Goal: Navigation & Orientation: Find specific page/section

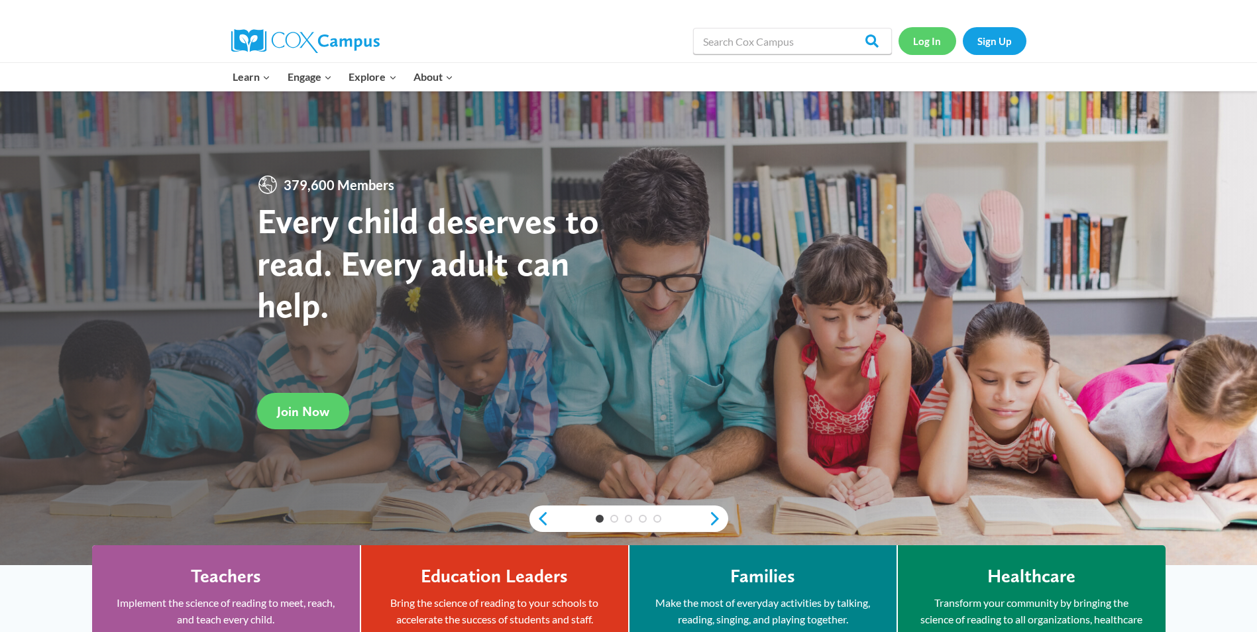
click at [925, 42] on link "Log In" at bounding box center [927, 40] width 58 height 27
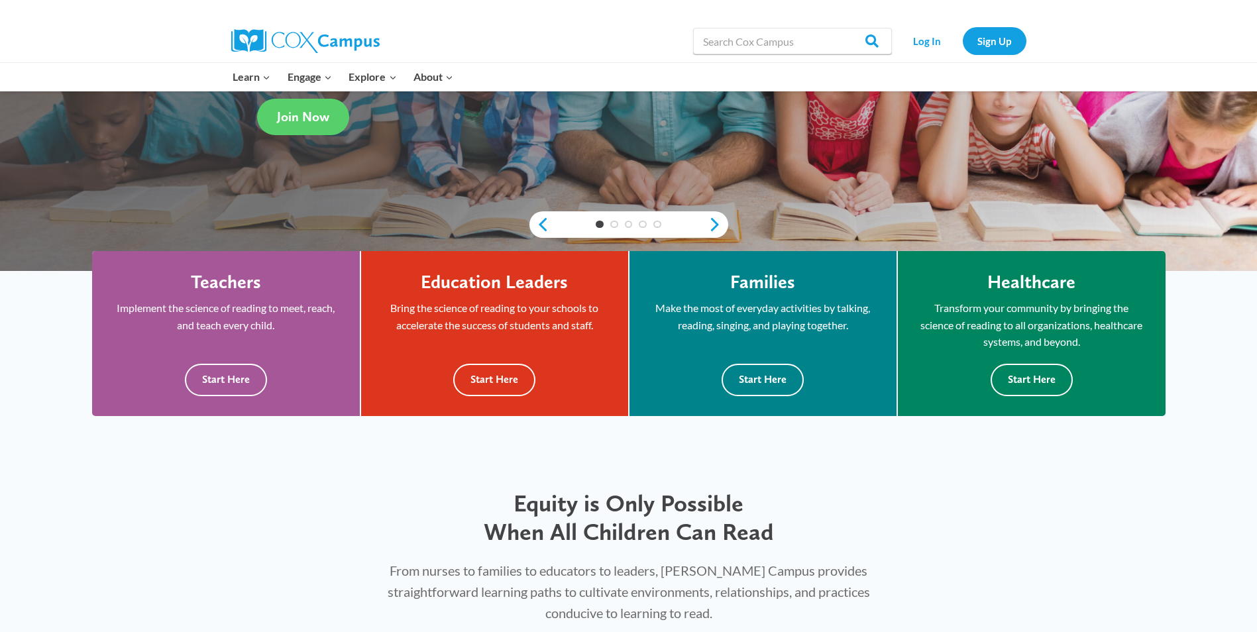
scroll to position [292, 0]
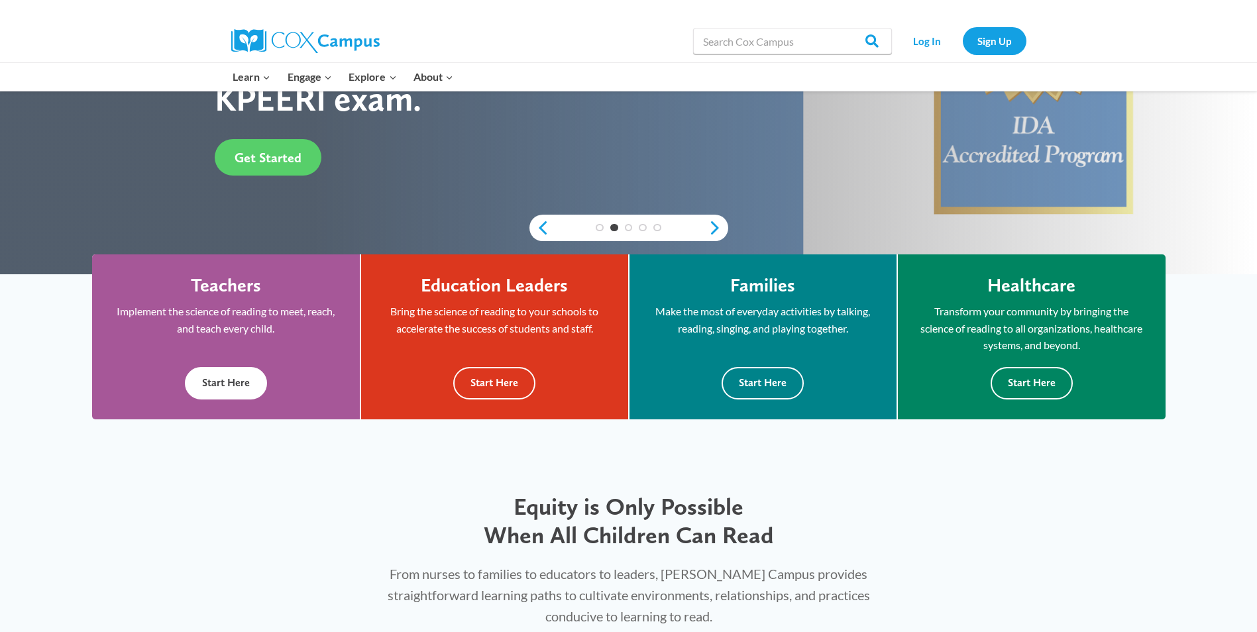
click at [207, 369] on button "Start Here" at bounding box center [226, 383] width 82 height 32
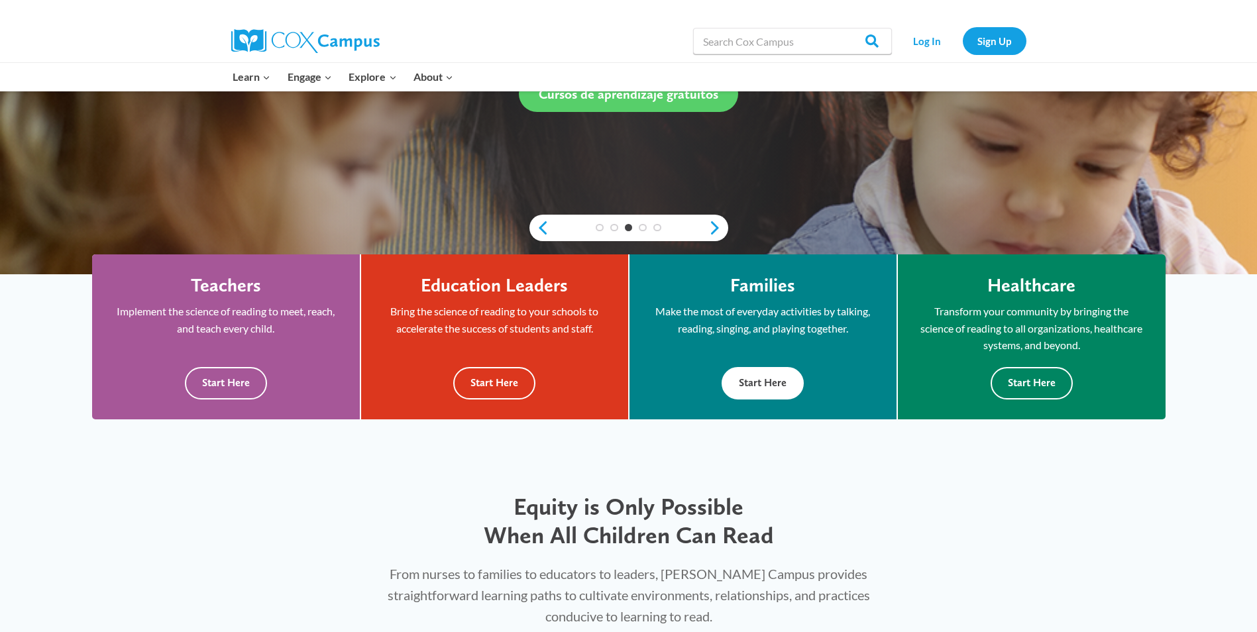
click at [763, 382] on button "Start Here" at bounding box center [763, 383] width 82 height 32
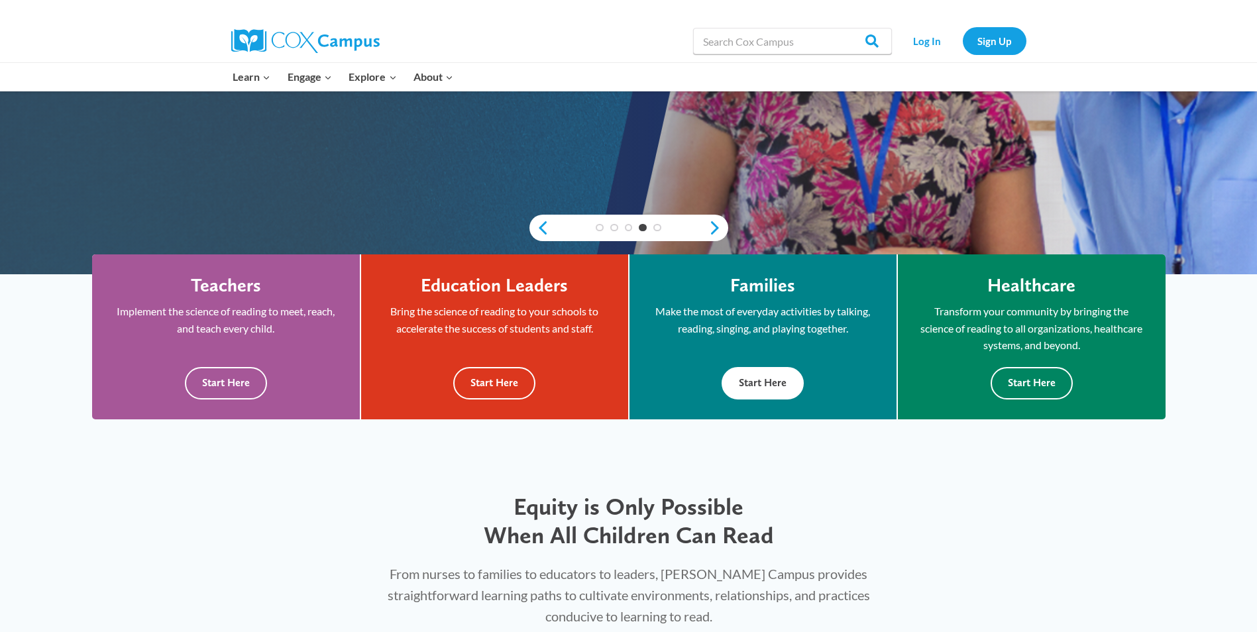
click at [763, 382] on button "Start Here" at bounding box center [763, 383] width 82 height 32
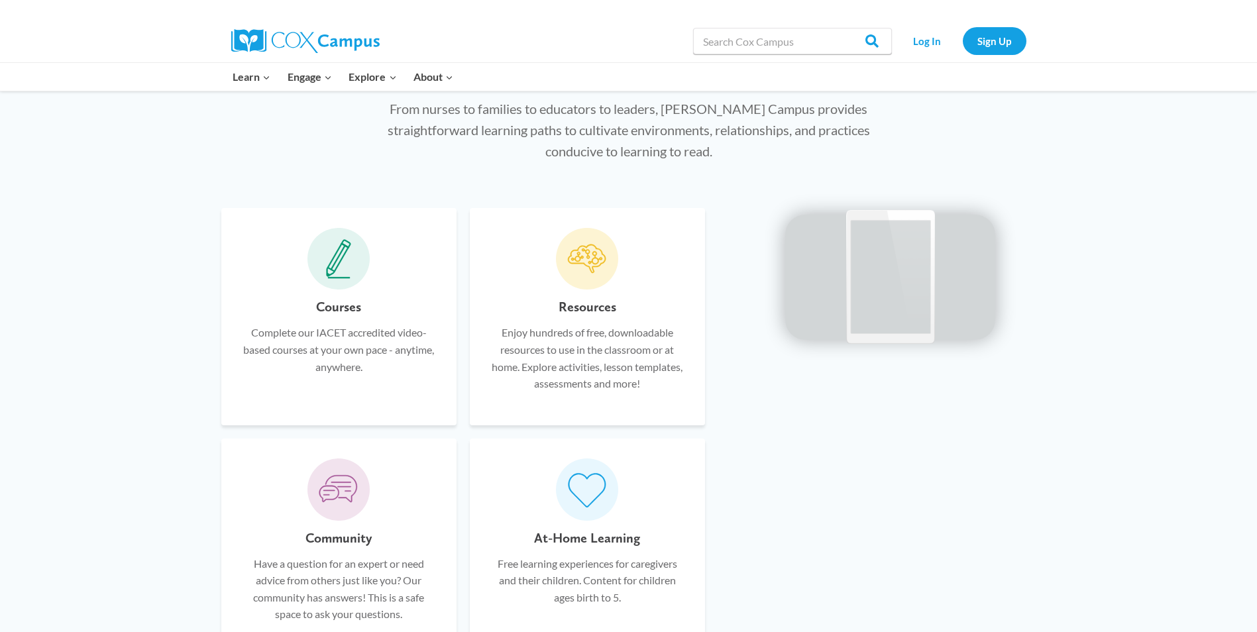
scroll to position [740, 0]
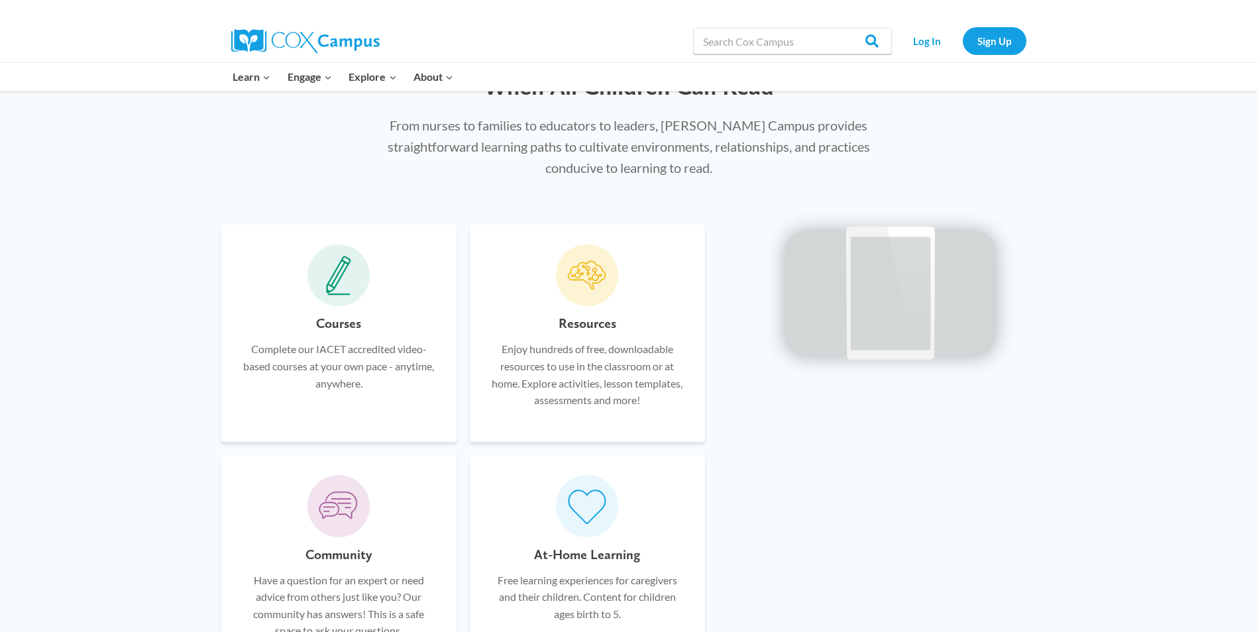
click at [329, 288] on icon at bounding box center [338, 276] width 25 height 40
click at [337, 376] on p "Complete our IACET accredited video-based courses at your own pace - anytime, a…" at bounding box center [338, 366] width 195 height 51
click at [331, 278] on icon at bounding box center [338, 276] width 23 height 34
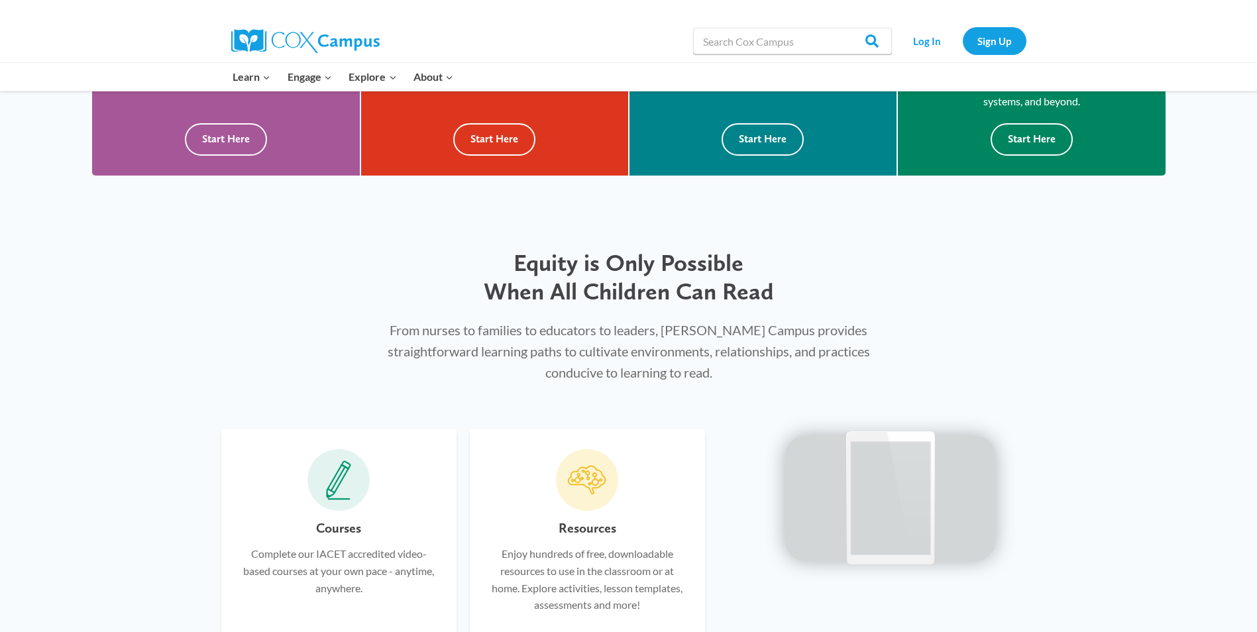
scroll to position [536, 0]
click at [333, 492] on icon at bounding box center [338, 480] width 25 height 40
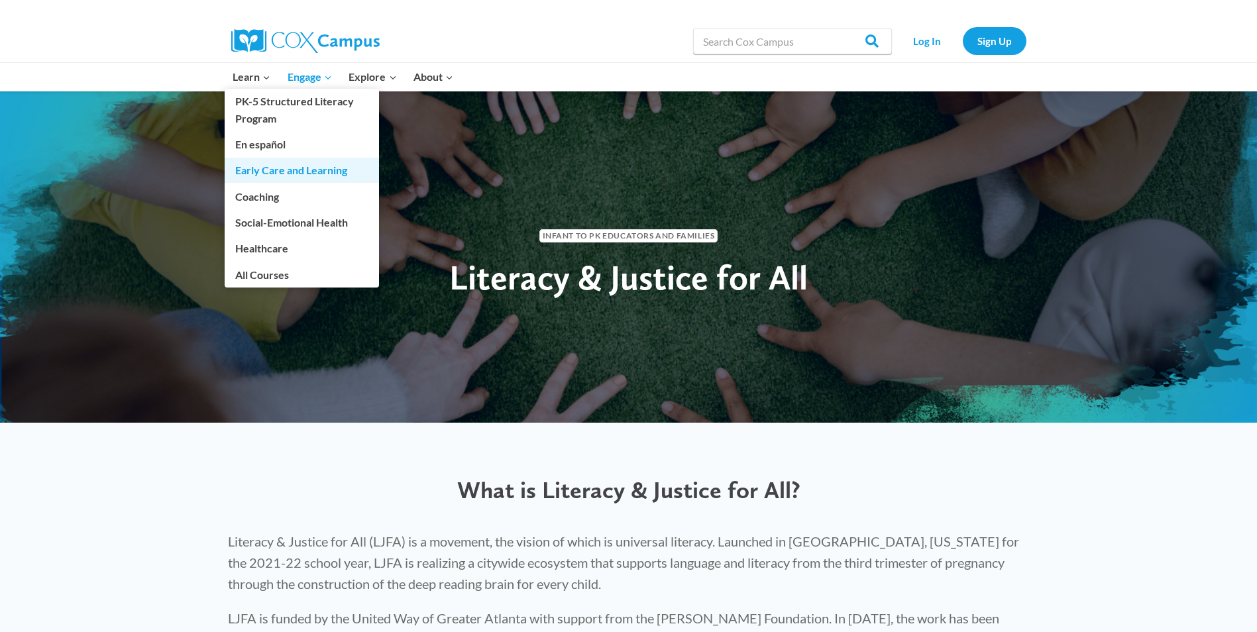
click at [302, 170] on link "Early Care and Learning" at bounding box center [302, 170] width 154 height 25
